Goal: Information Seeking & Learning: Learn about a topic

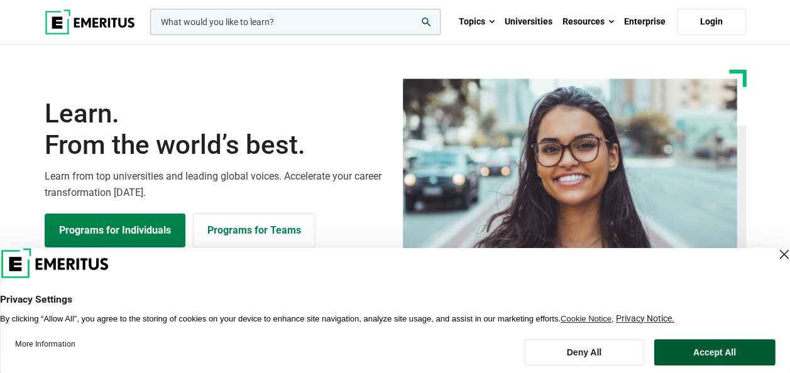
click at [697, 353] on button "Accept All" at bounding box center [714, 352] width 121 height 26
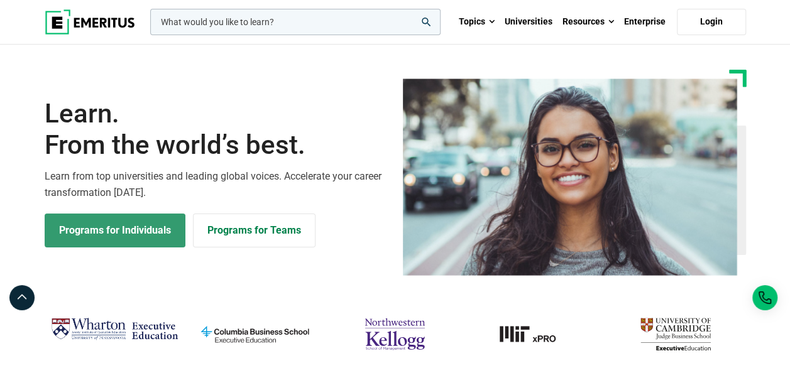
click at [146, 225] on link "Programs for Individuals" at bounding box center [115, 231] width 141 height 34
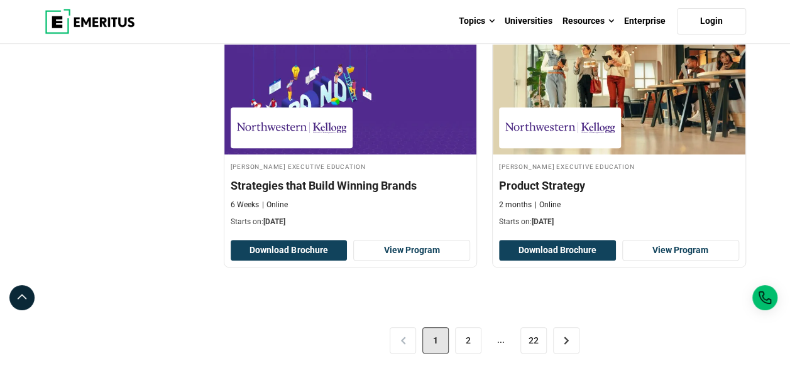
scroll to position [2628, 0]
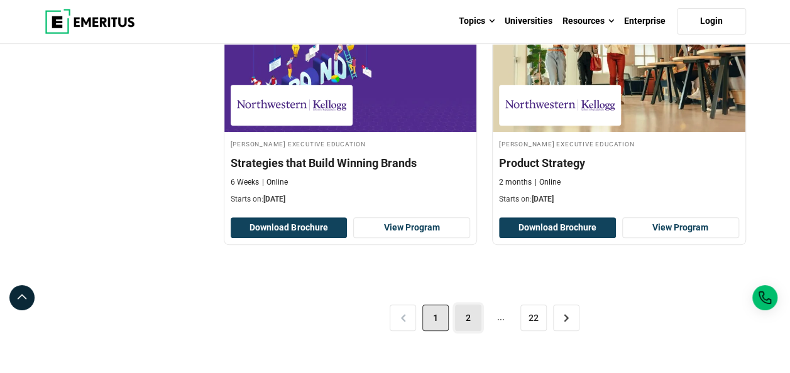
click at [465, 315] on link "2" at bounding box center [468, 318] width 26 height 26
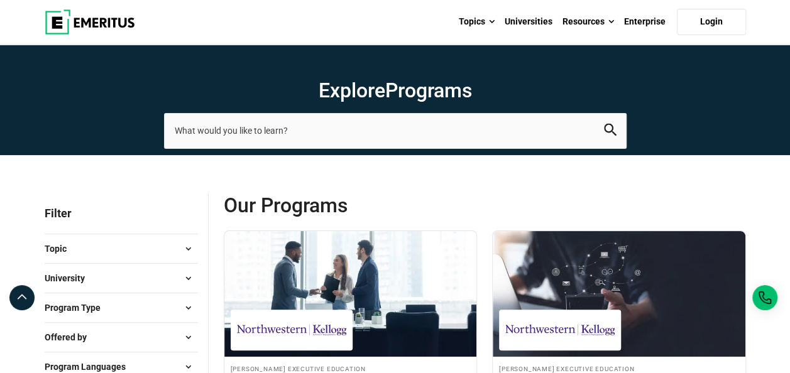
click at [188, 252] on span at bounding box center [188, 248] width 19 height 19
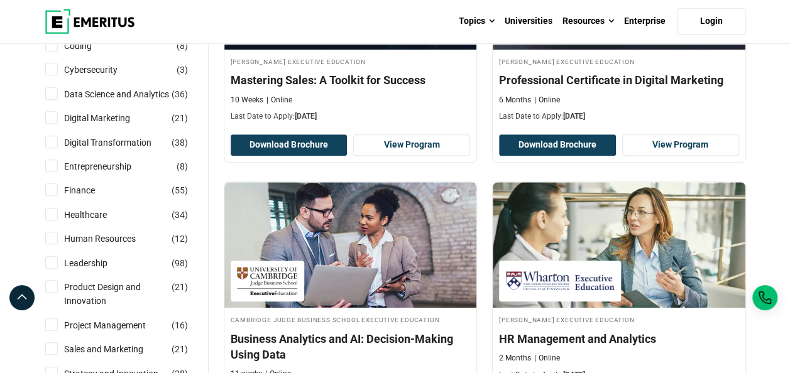
scroll to position [325, 0]
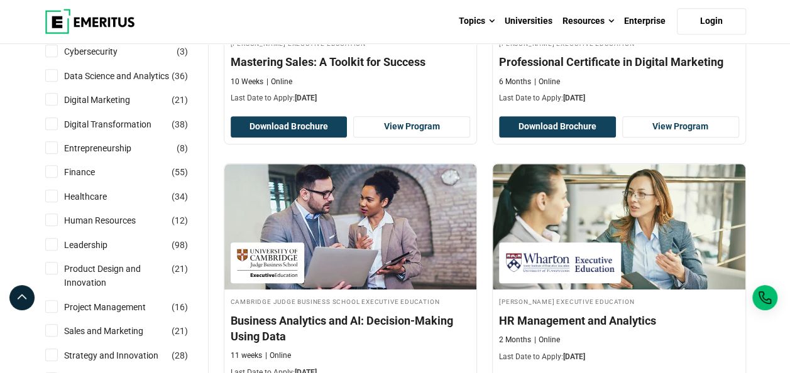
click at [56, 241] on input "Leadership ( 98 )" at bounding box center [51, 244] width 13 height 13
checkbox input "true"
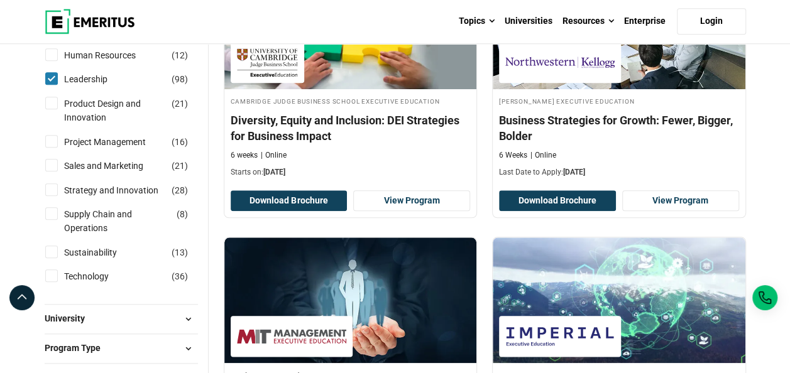
scroll to position [546, 0]
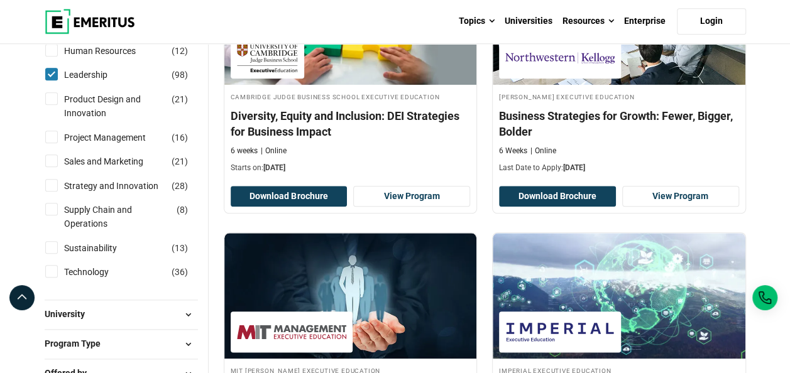
click at [53, 181] on input "Strategy and Innovation ( 28 )" at bounding box center [51, 185] width 13 height 13
checkbox input "true"
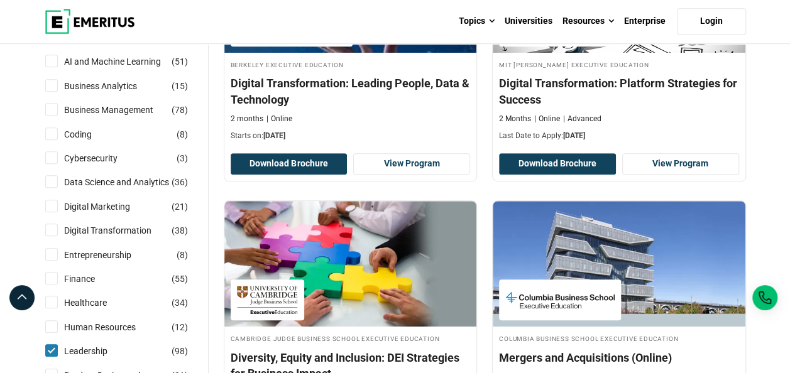
scroll to position [322, 0]
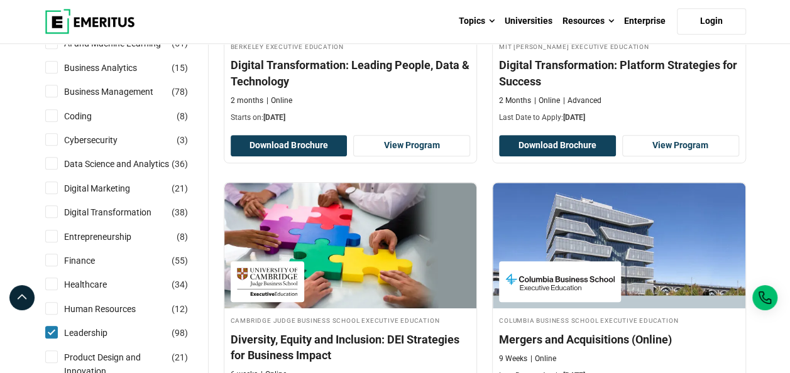
click at [49, 214] on input "Digital Transformation ( 38 )" at bounding box center [51, 211] width 13 height 13
checkbox input "true"
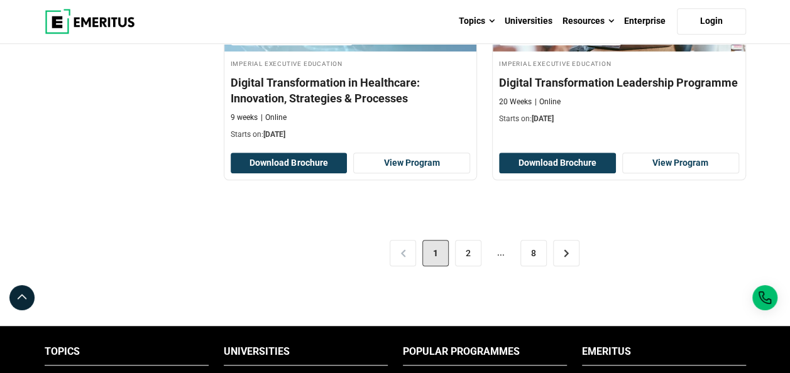
scroll to position [2779, 0]
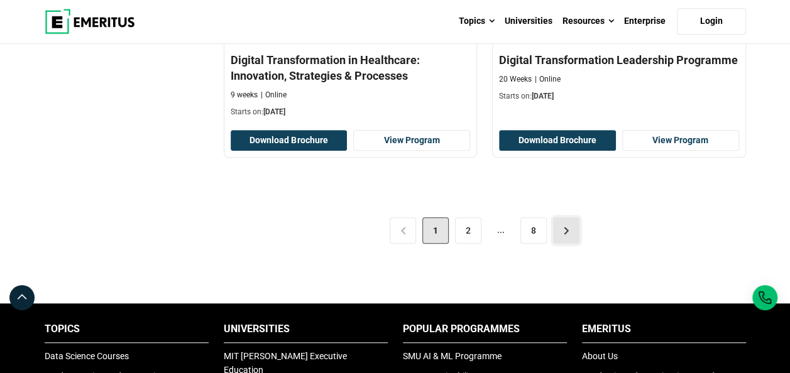
click at [572, 222] on link ">" at bounding box center [566, 230] width 26 height 26
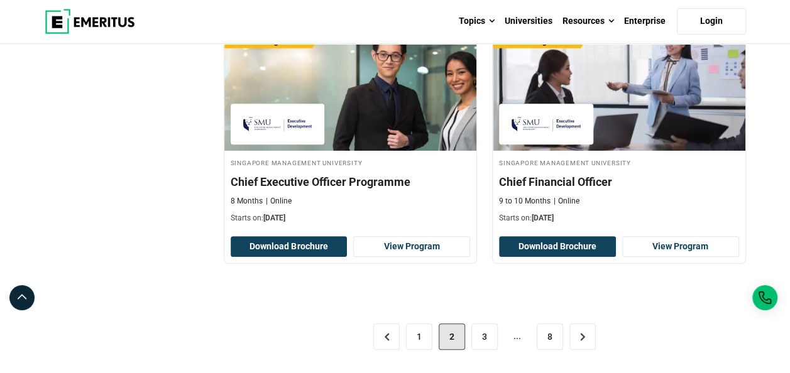
scroll to position [2588, 0]
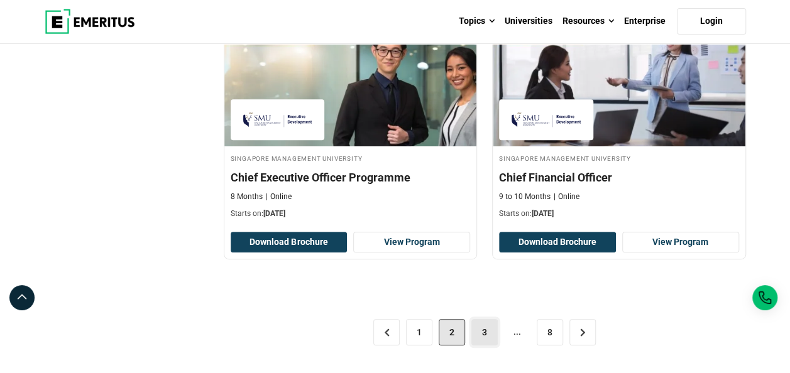
click at [489, 319] on link "3" at bounding box center [484, 332] width 26 height 26
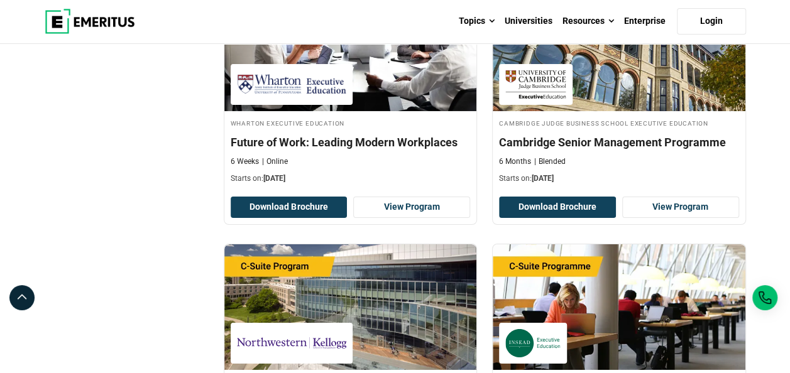
scroll to position [2170, 0]
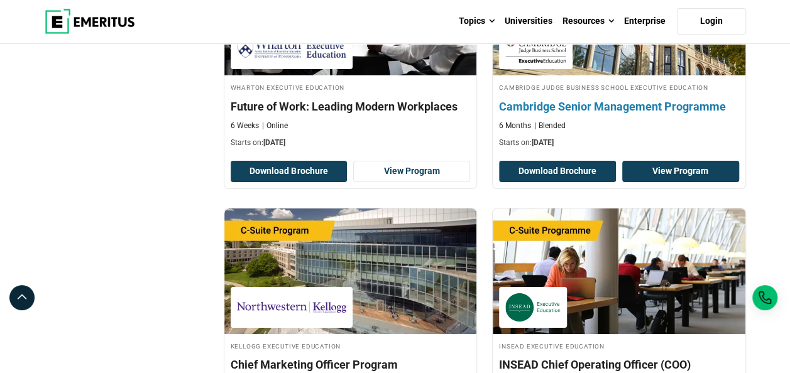
click at [705, 162] on link "View Program" at bounding box center [680, 171] width 117 height 21
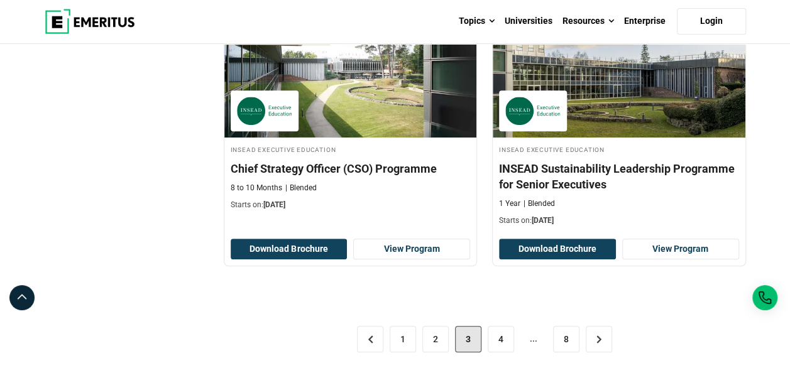
scroll to position [2654, 0]
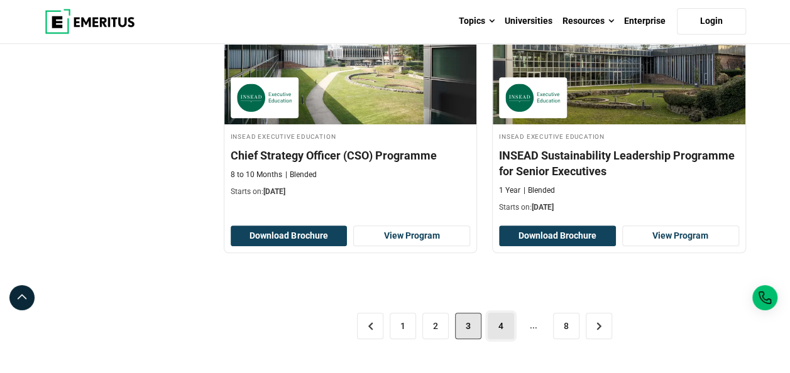
click at [504, 313] on link "4" at bounding box center [500, 326] width 26 height 26
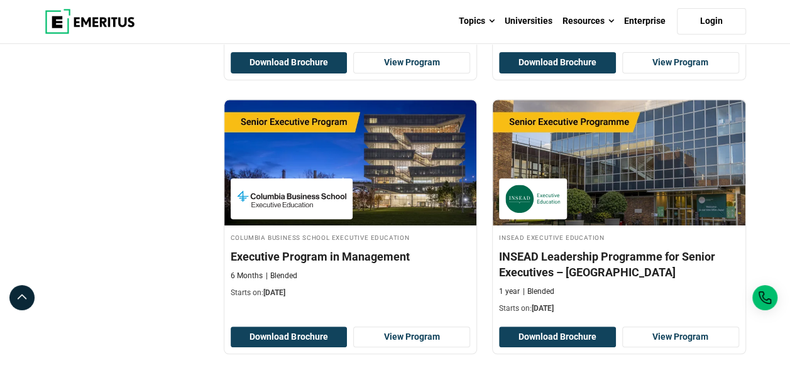
scroll to position [2594, 0]
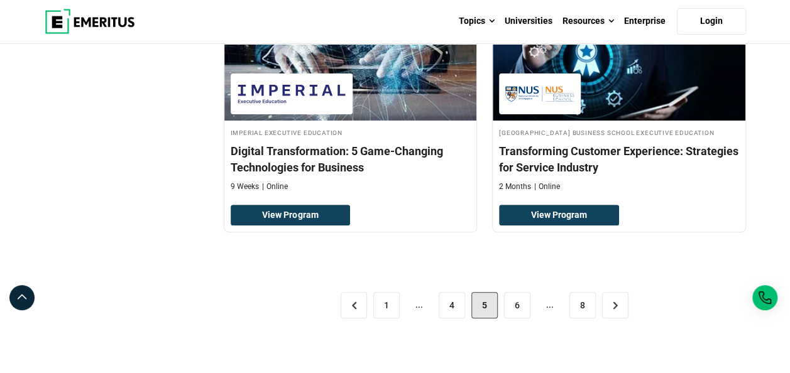
scroll to position [2529, 0]
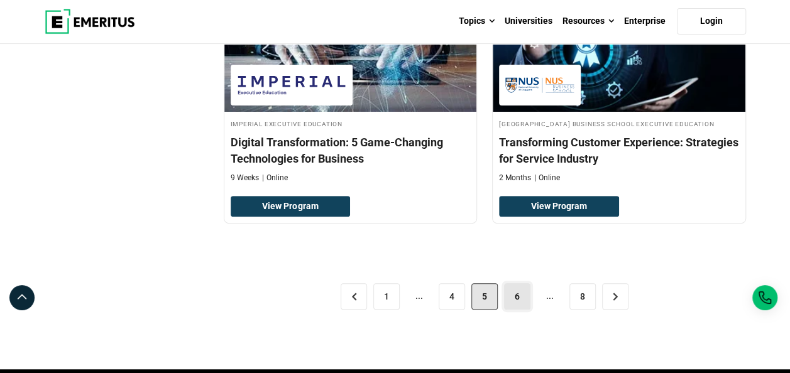
click at [519, 283] on link "6" at bounding box center [517, 296] width 26 height 26
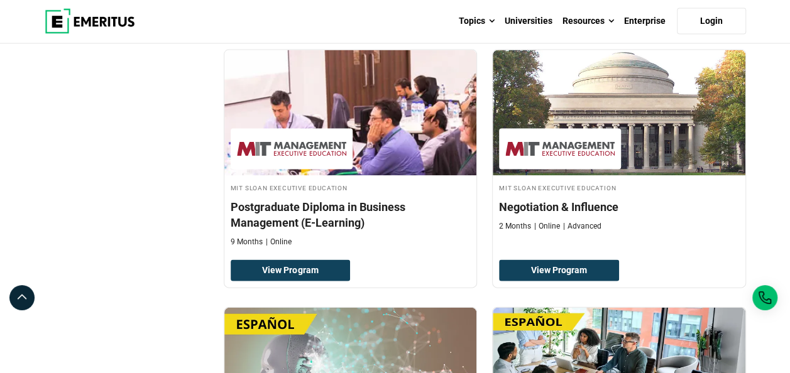
scroll to position [1205, 0]
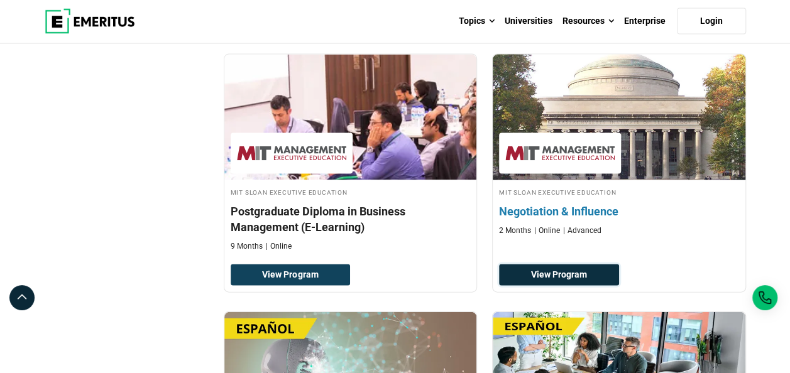
click at [545, 269] on link "View Program" at bounding box center [559, 274] width 120 height 21
